Goal: Information Seeking & Learning: Learn about a topic

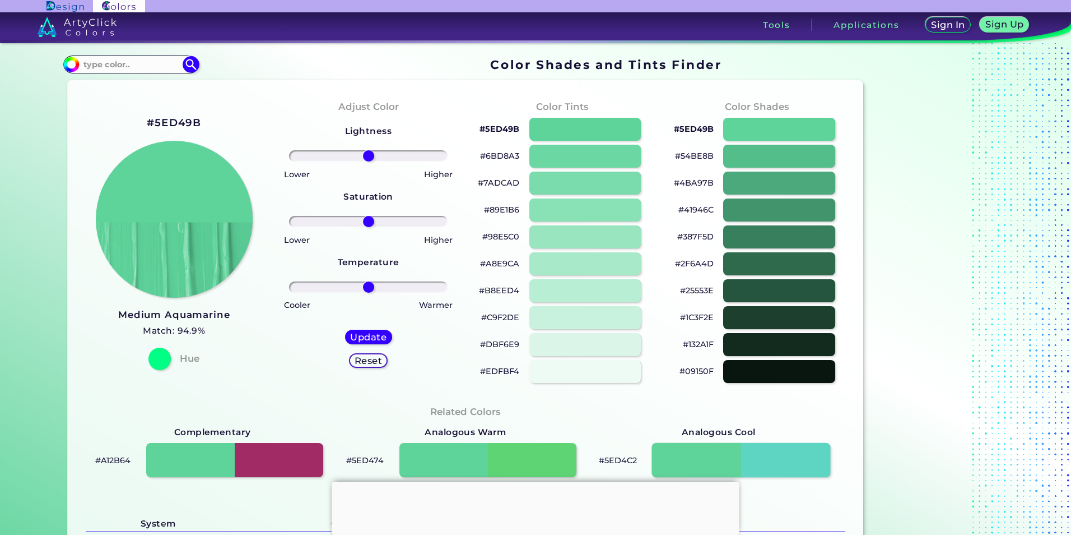
click at [744, 456] on div at bounding box center [741, 460] width 179 height 35
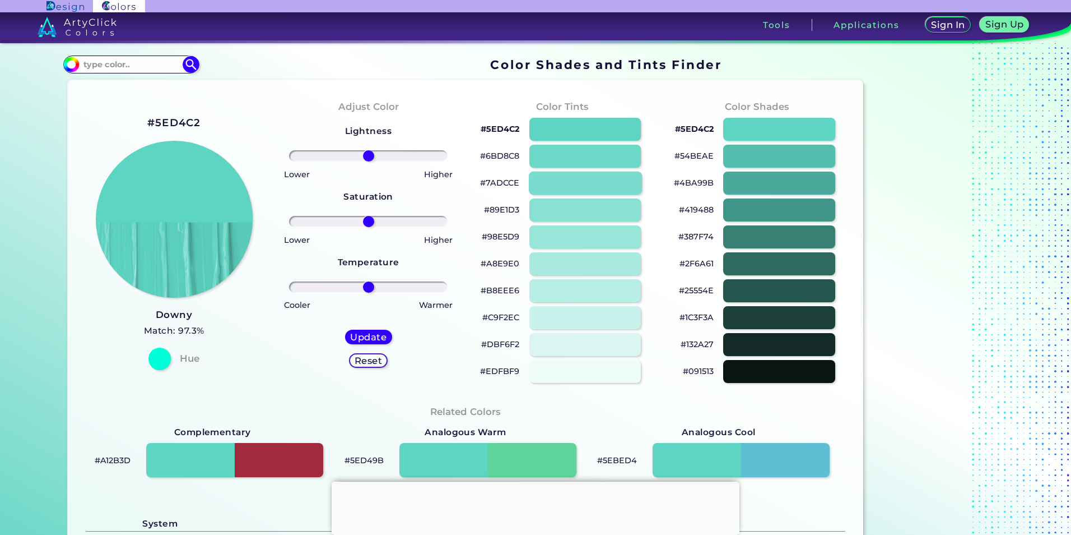
click at [577, 175] on div at bounding box center [585, 182] width 113 height 23
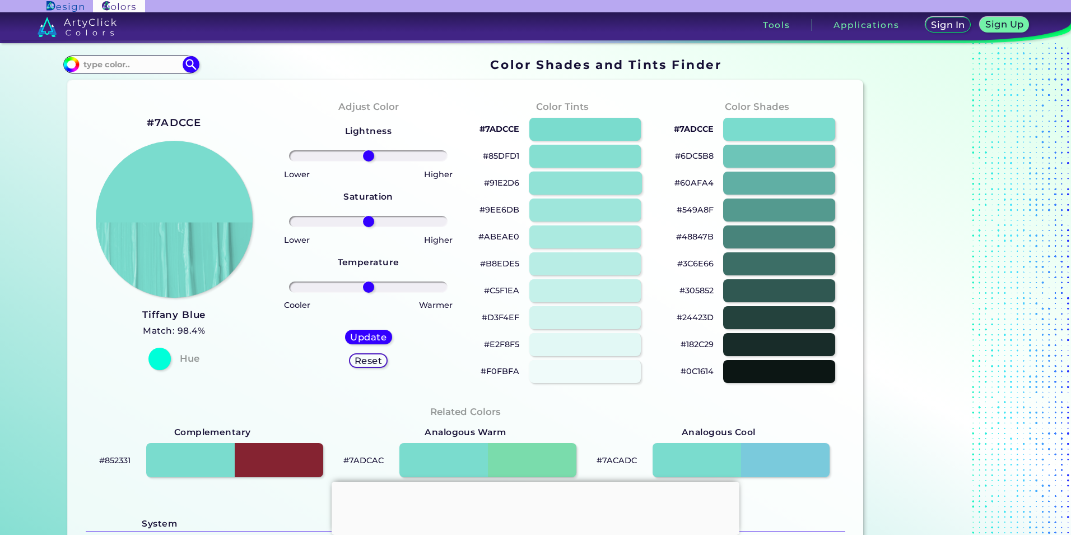
click at [577, 183] on div at bounding box center [585, 182] width 113 height 23
type input "#91e2d6"
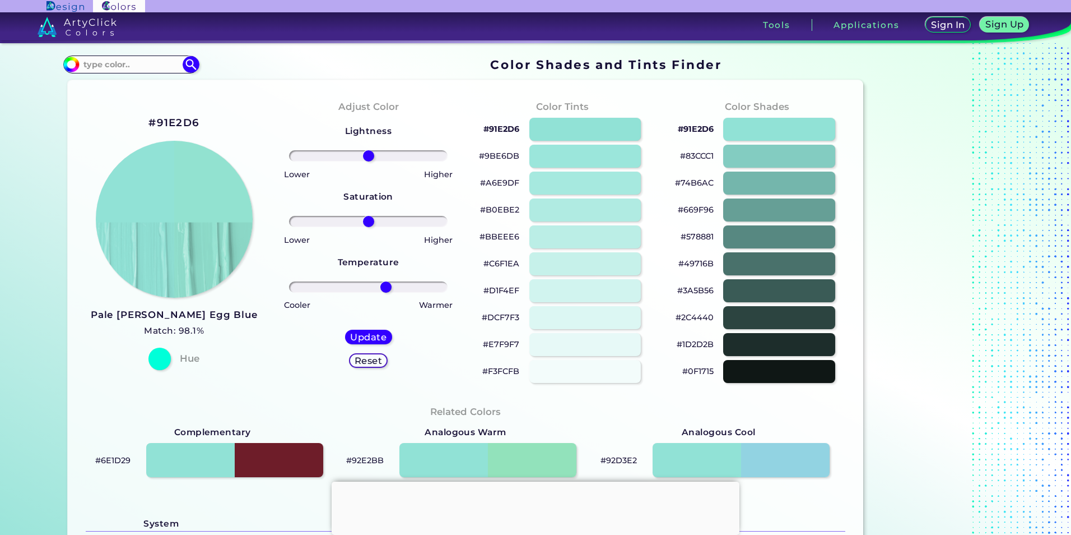
drag, startPoint x: 369, startPoint y: 286, endPoint x: 384, endPoint y: 295, distance: 17.6
click at [384, 293] on input "range" at bounding box center [368, 286] width 159 height 11
drag, startPoint x: 161, startPoint y: 205, endPoint x: 117, endPoint y: 208, distance: 44.4
click at [117, 208] on img at bounding box center [174, 219] width 159 height 159
drag, startPoint x: 386, startPoint y: 289, endPoint x: 379, endPoint y: 288, distance: 6.2
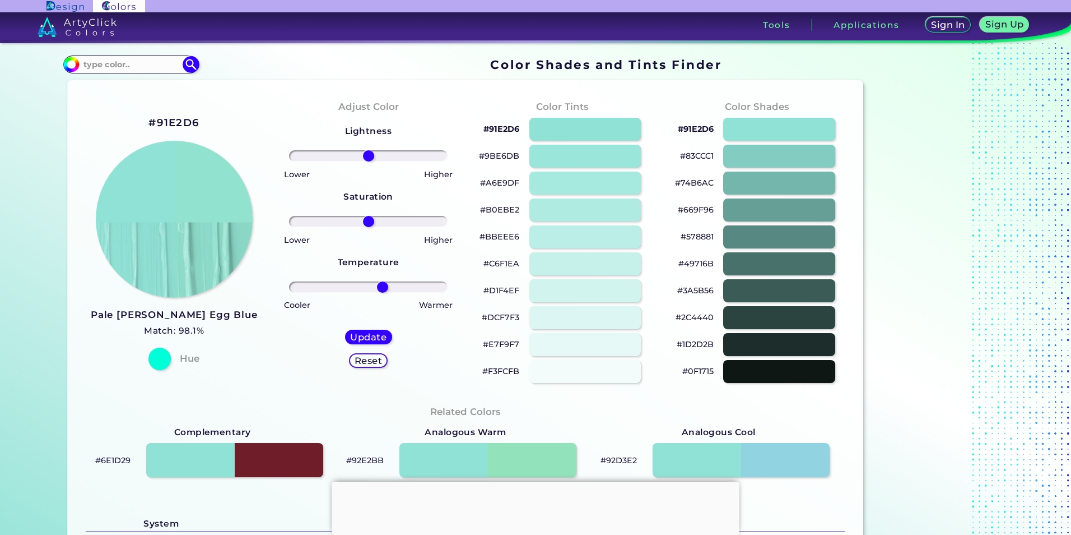
click at [379, 288] on input "range" at bounding box center [368, 286] width 159 height 11
click at [374, 288] on input "range" at bounding box center [368, 286] width 159 height 11
drag, startPoint x: 374, startPoint y: 288, endPoint x: 340, endPoint y: 286, distance: 34.2
click at [340, 286] on input "range" at bounding box center [368, 286] width 159 height 11
drag, startPoint x: 340, startPoint y: 286, endPoint x: 392, endPoint y: 291, distance: 52.3
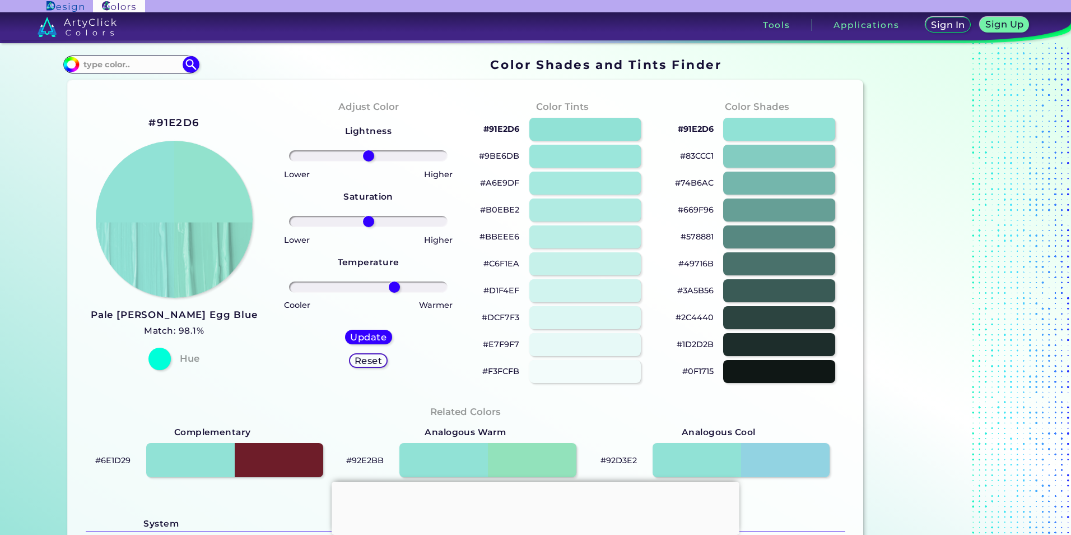
click at [392, 291] on input "range" at bounding box center [368, 286] width 159 height 11
type input "31"
click at [389, 292] on input "range" at bounding box center [368, 286] width 159 height 11
drag, startPoint x: 113, startPoint y: 310, endPoint x: 221, endPoint y: 315, distance: 108.8
click at [221, 315] on div "#91E2D6 Pale [PERSON_NAME] Egg Blue Match: 98.1% Hue" at bounding box center [174, 241] width 194 height 305
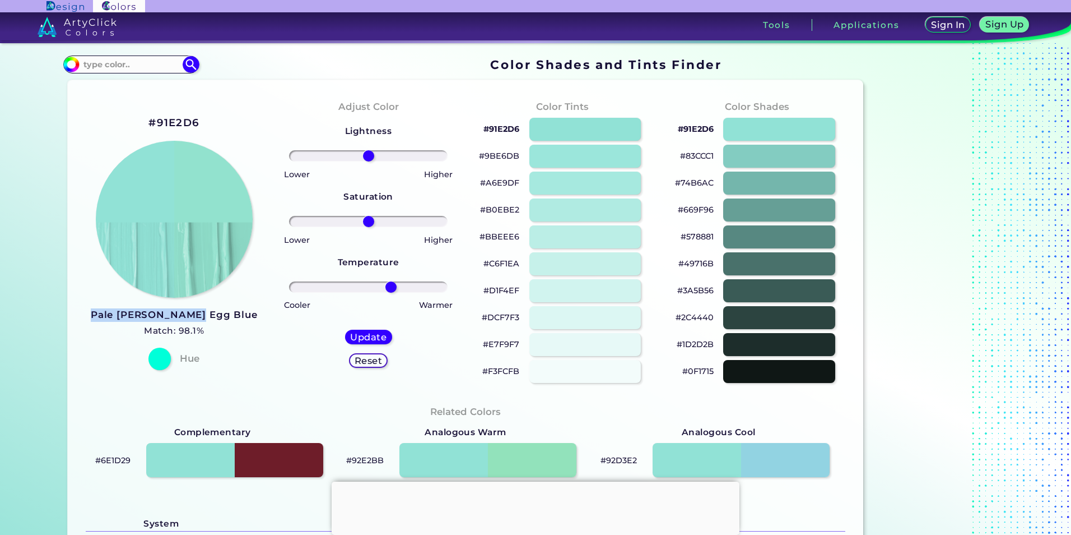
click at [221, 315] on h3 "Pale [PERSON_NAME] Egg Blue" at bounding box center [174, 314] width 167 height 13
click at [106, 318] on div "#91E2D6 Pale [PERSON_NAME] Egg Blue Match: 98.1% Hue" at bounding box center [174, 241] width 194 height 305
drag, startPoint x: 115, startPoint y: 315, endPoint x: 227, endPoint y: 316, distance: 111.5
click at [227, 316] on div "#91E2D6 Pale [PERSON_NAME] Egg Blue Match: 98.1% Hue" at bounding box center [174, 241] width 194 height 305
copy h3 "Pale [PERSON_NAME] Egg Blue"
